Goal: Obtain resource: Download file/media

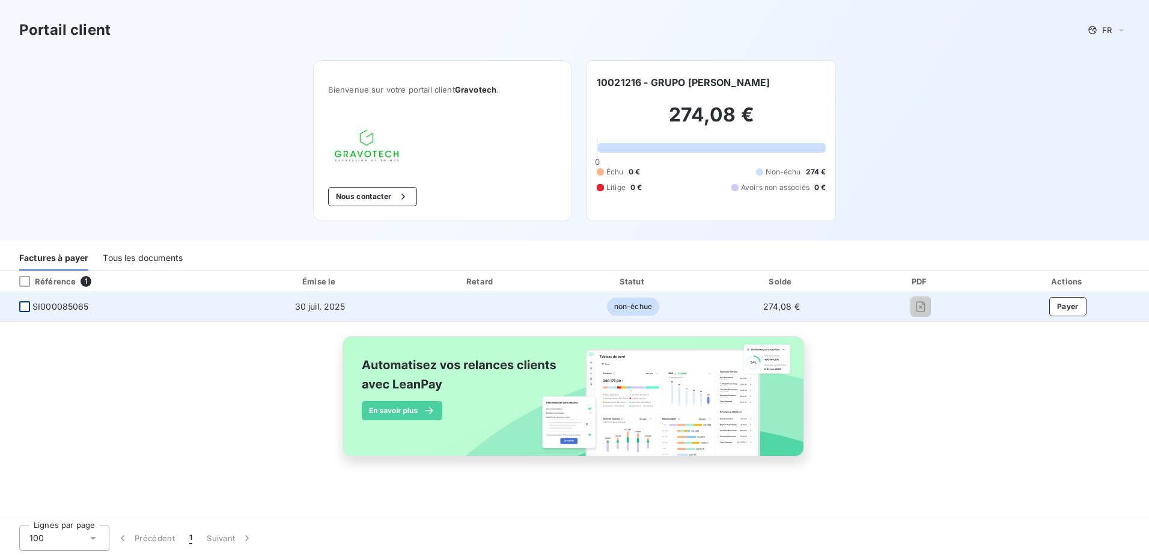
click at [25, 306] on div at bounding box center [24, 306] width 11 height 11
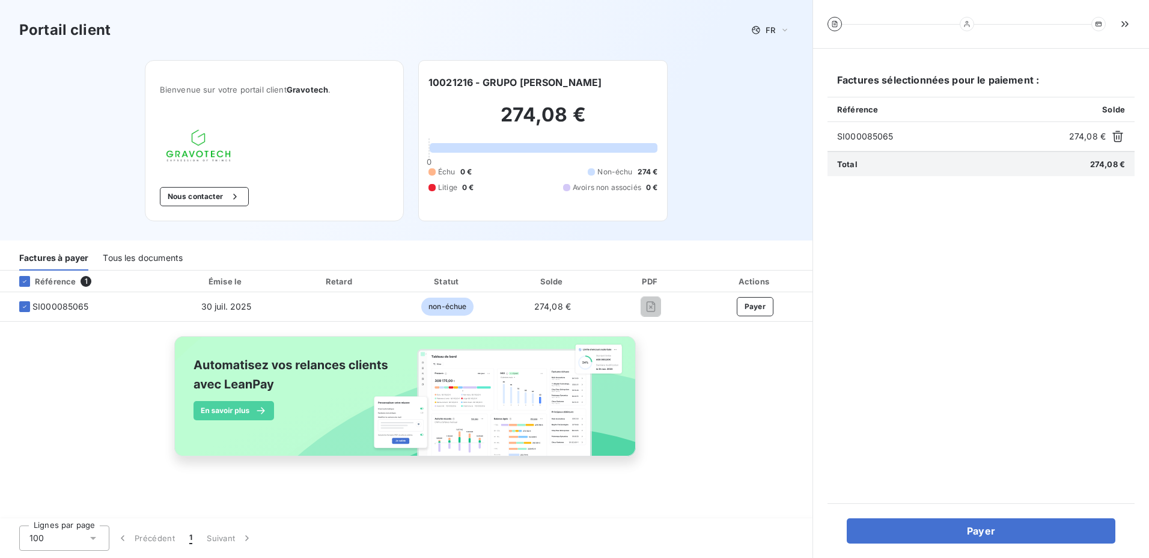
click at [649, 282] on div "PDF" at bounding box center [651, 281] width 88 height 12
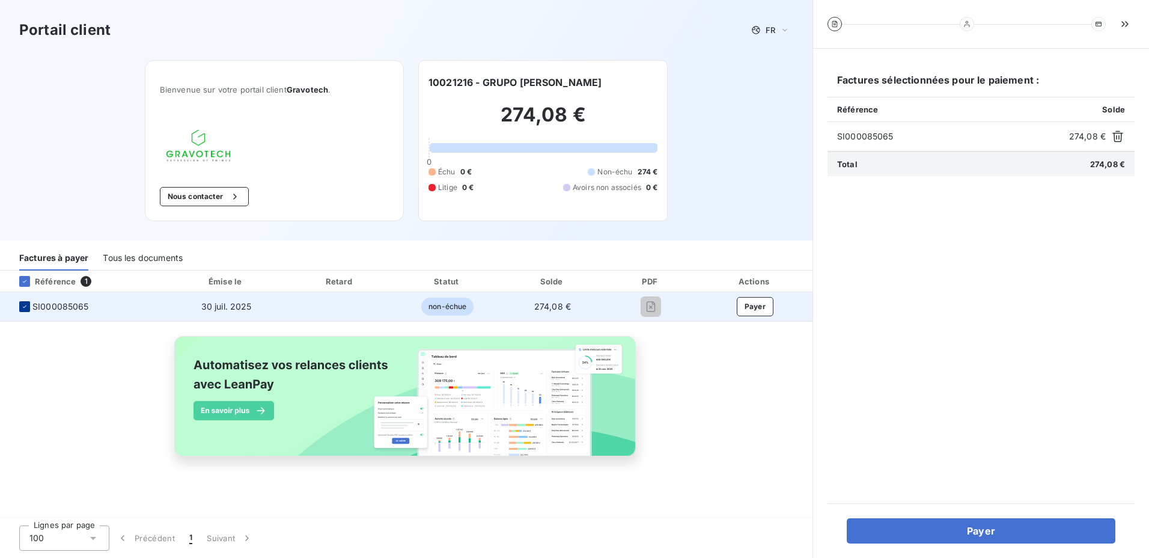
click at [28, 305] on icon at bounding box center [24, 306] width 7 height 7
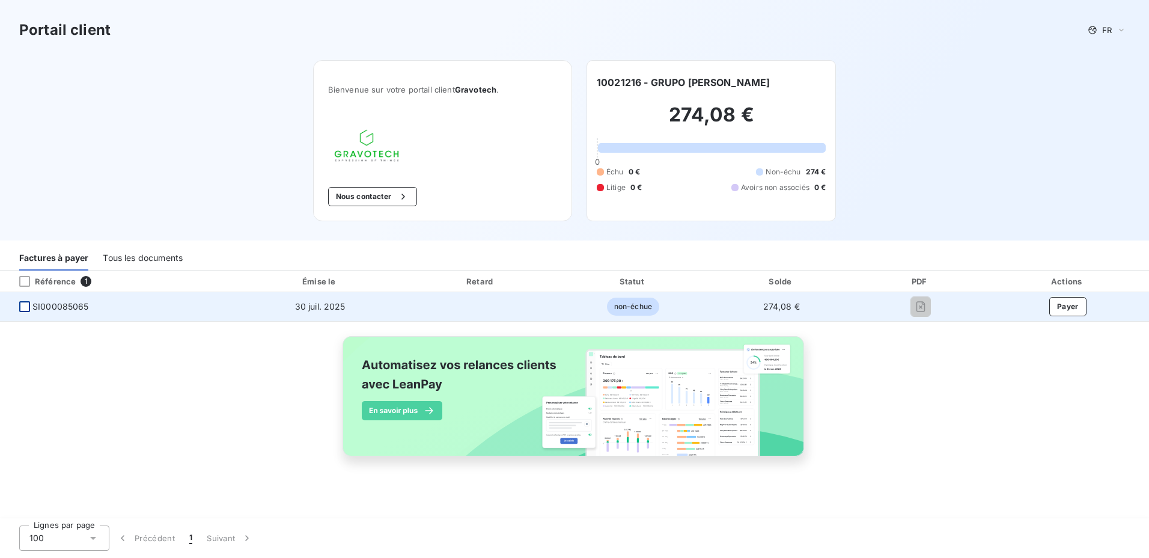
click at [152, 256] on div "Tous les documents" at bounding box center [143, 257] width 80 height 25
